Goal: Find specific page/section: Find specific page/section

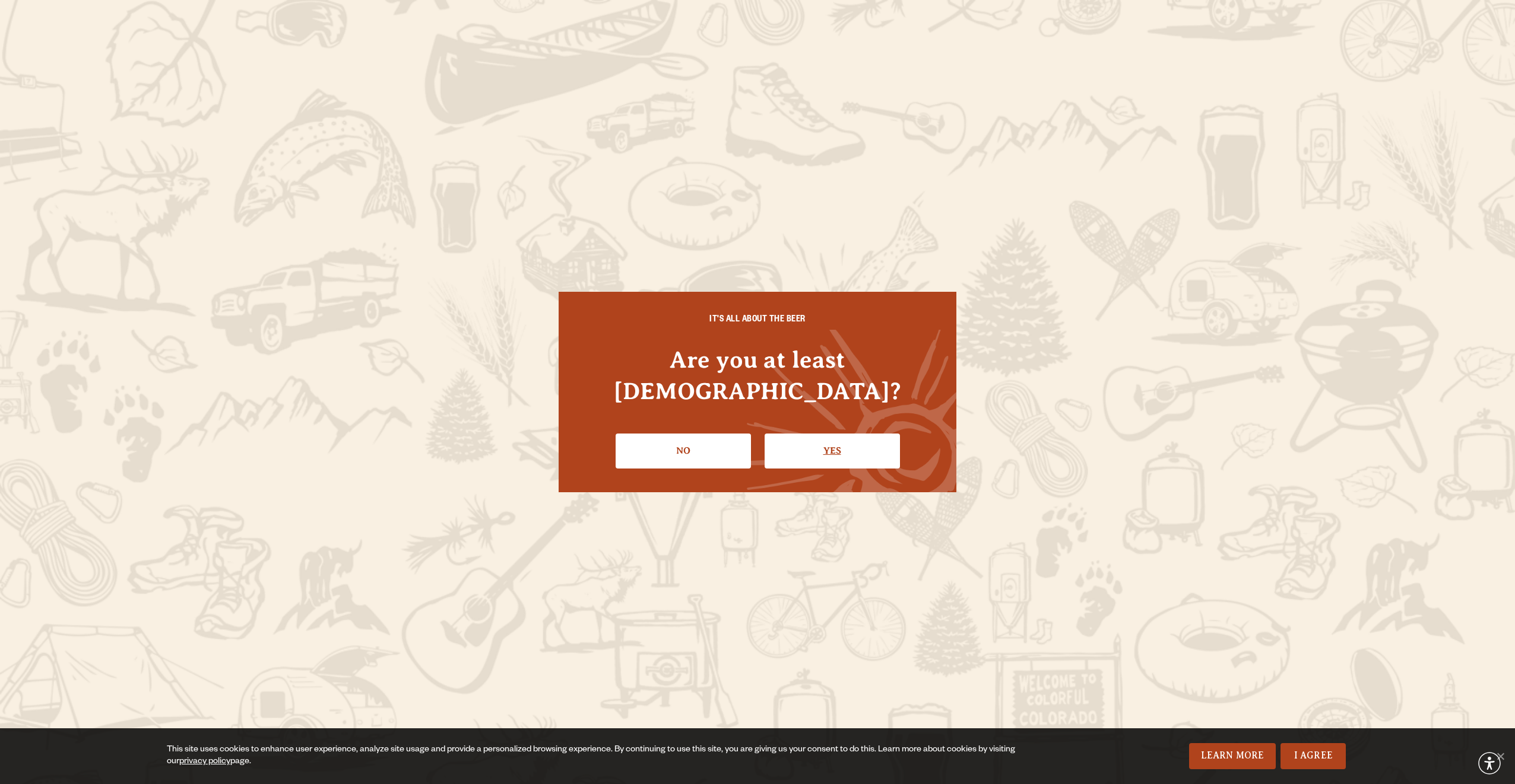
click at [834, 436] on link "Yes" at bounding box center [832, 451] width 136 height 34
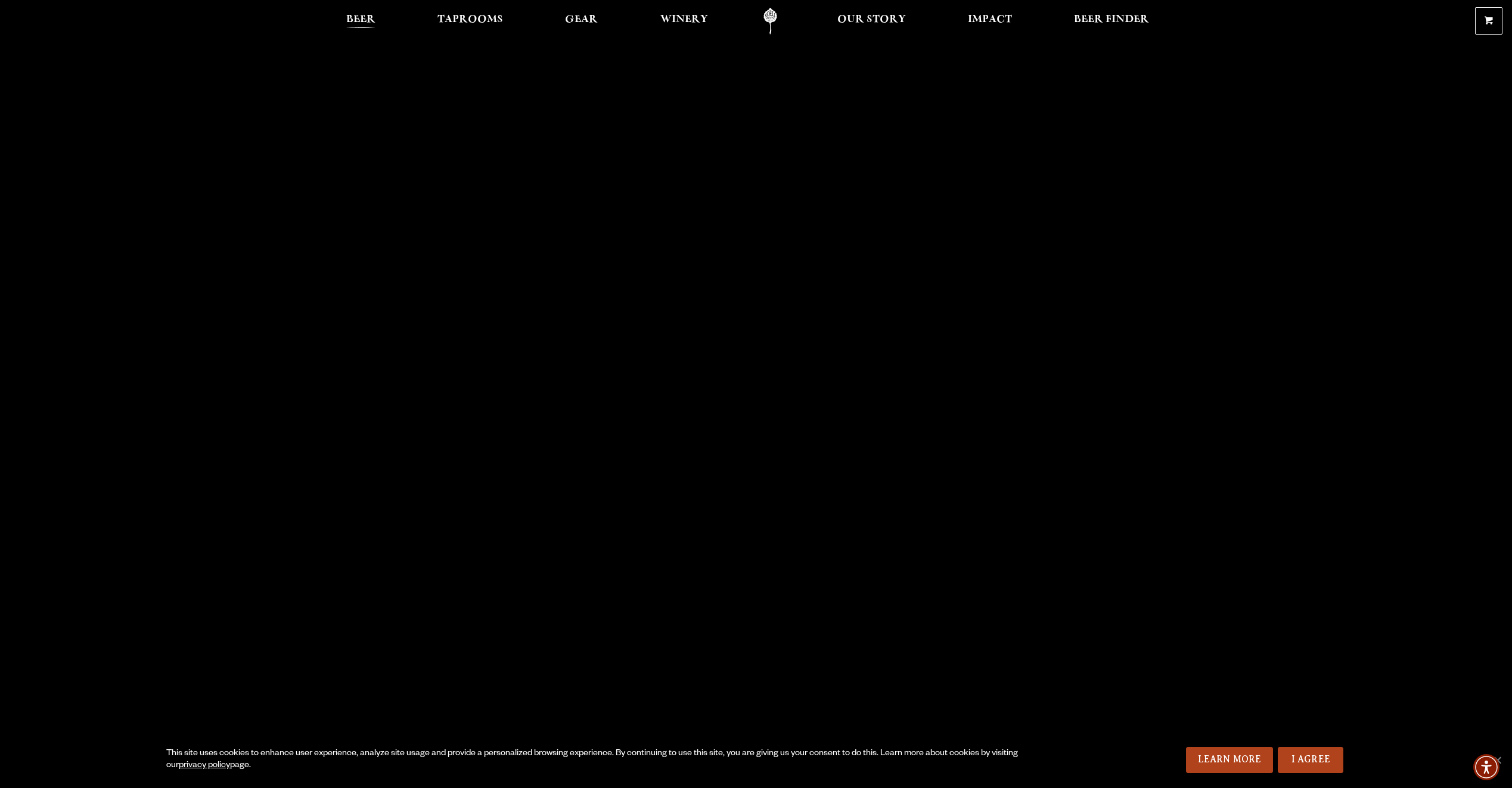
click at [355, 16] on span "Beer" at bounding box center [361, 20] width 29 height 10
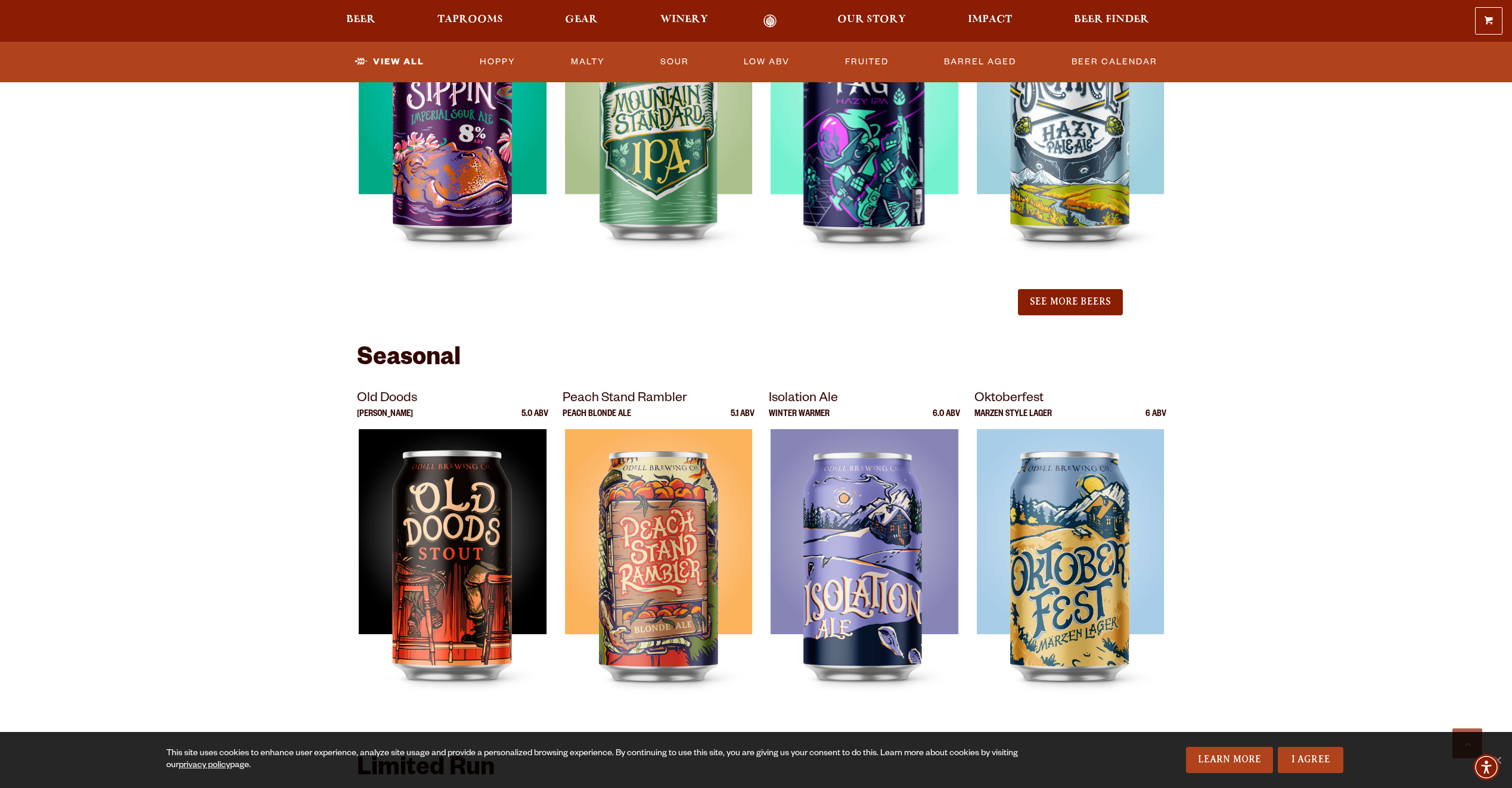
scroll to position [1330, 0]
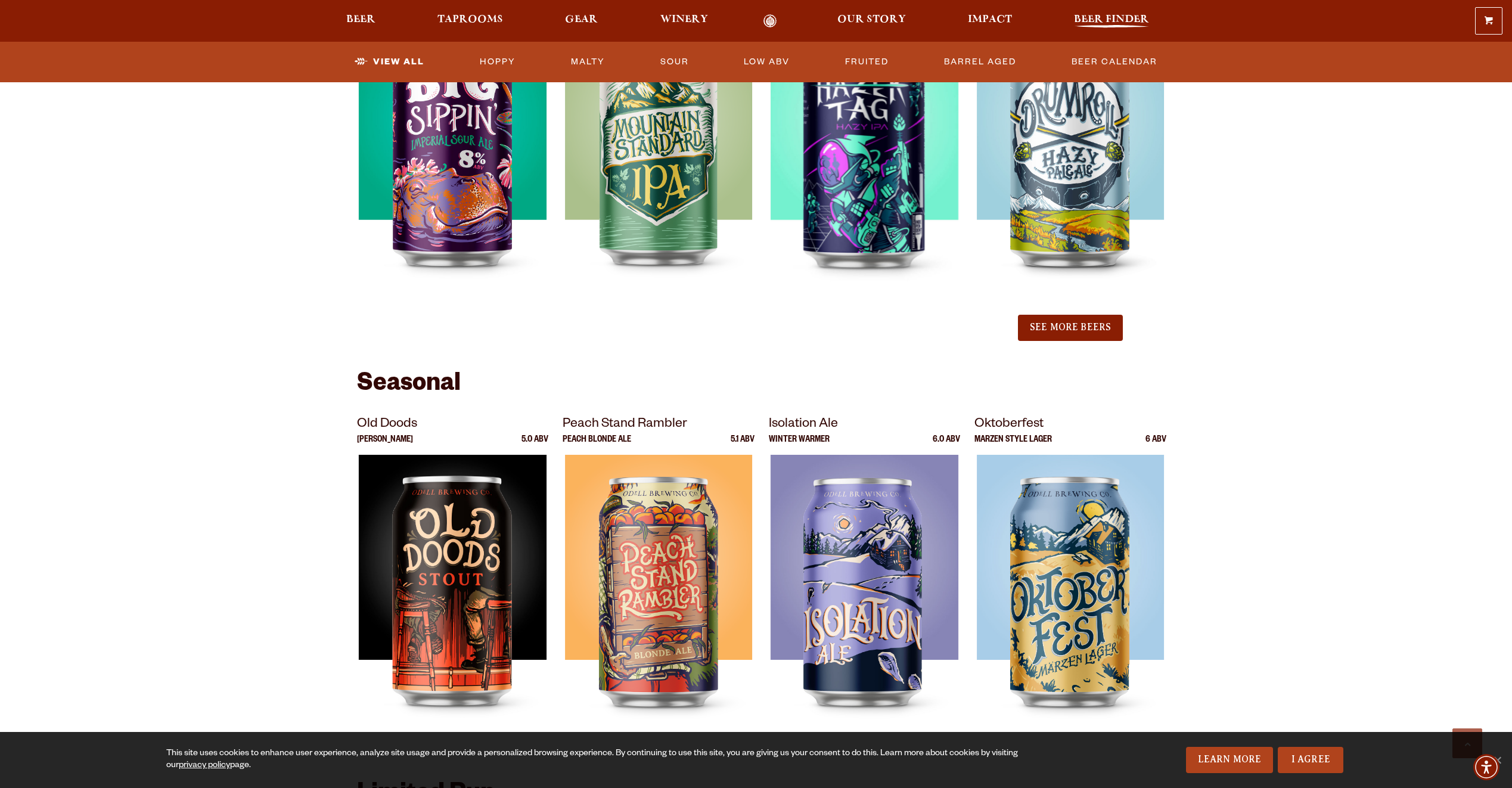
click at [1101, 18] on span "Beer Finder" at bounding box center [1111, 20] width 75 height 10
